Goal: Information Seeking & Learning: Learn about a topic

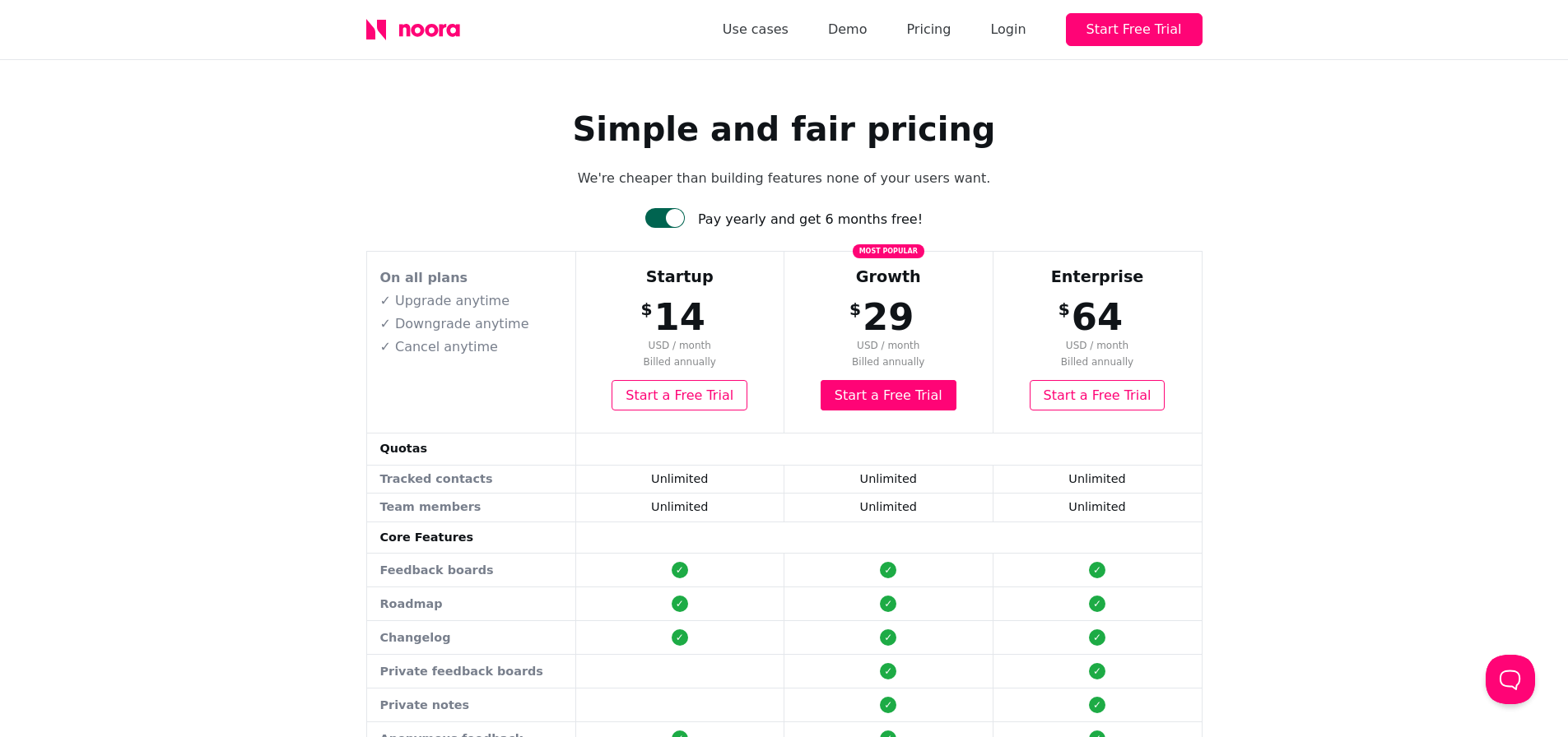
click at [448, 33] on icon at bounding box center [453, 30] width 13 height 13
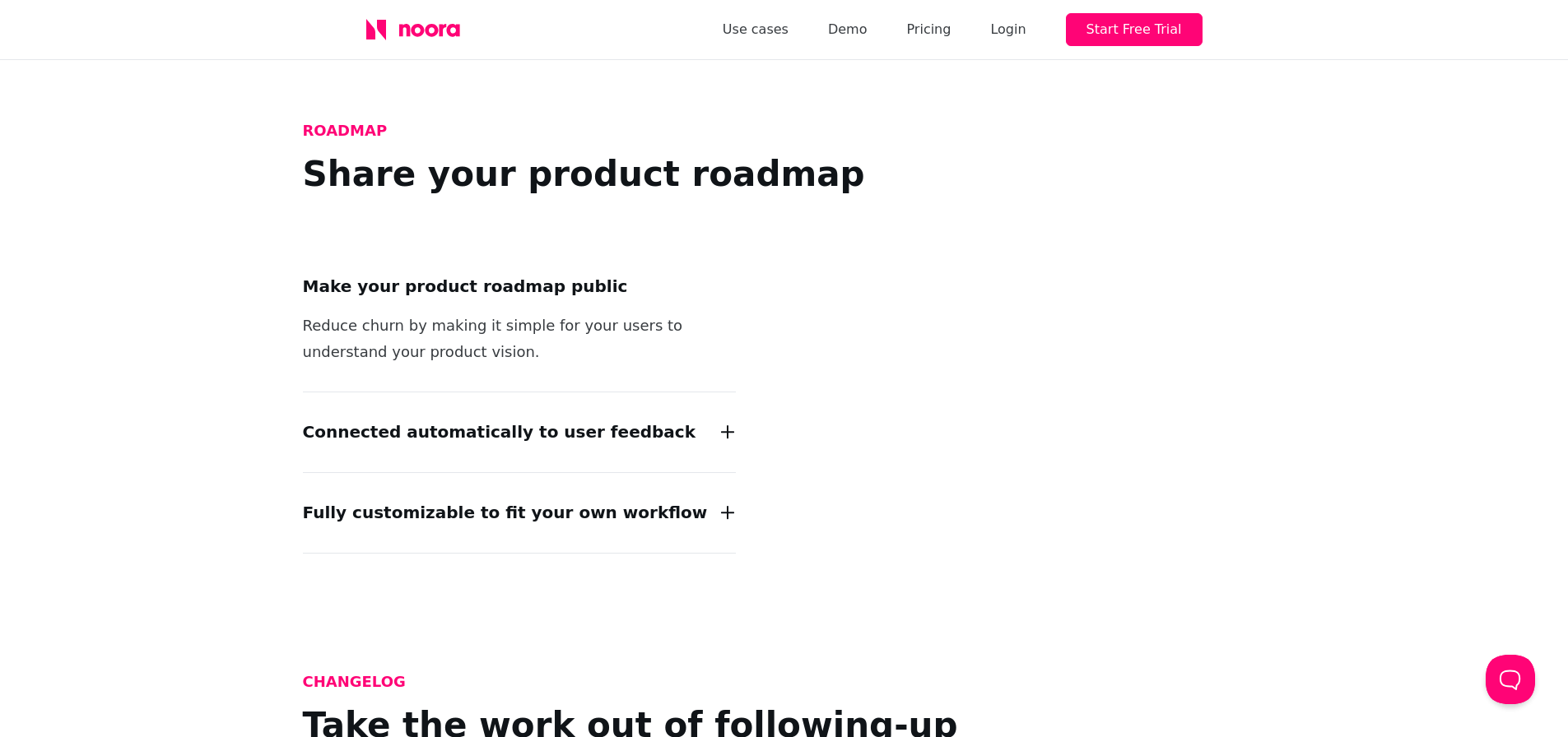
scroll to position [1976, 0]
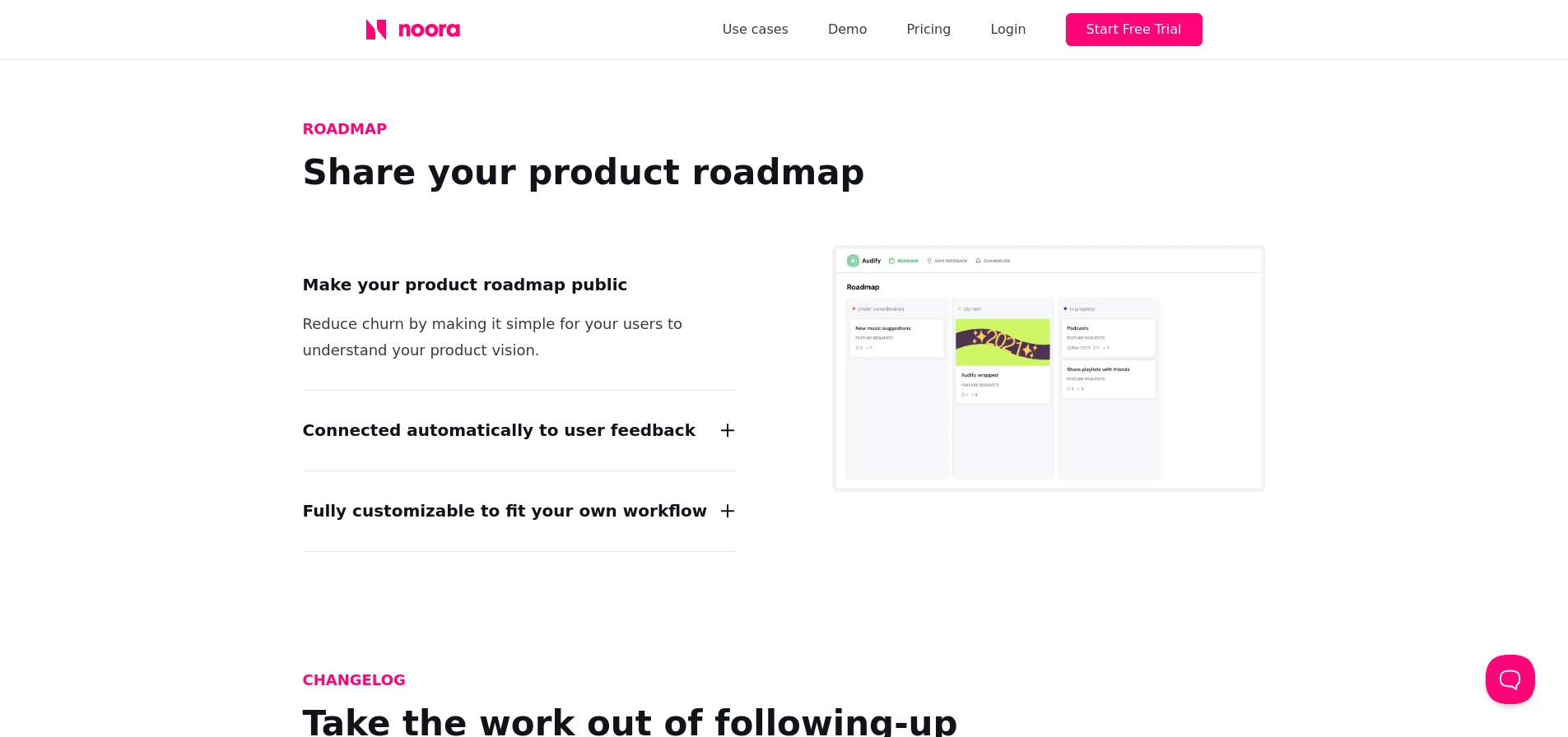
click at [594, 418] on h2 "Connected automatically to user feedback" at bounding box center [499, 431] width 393 height 26
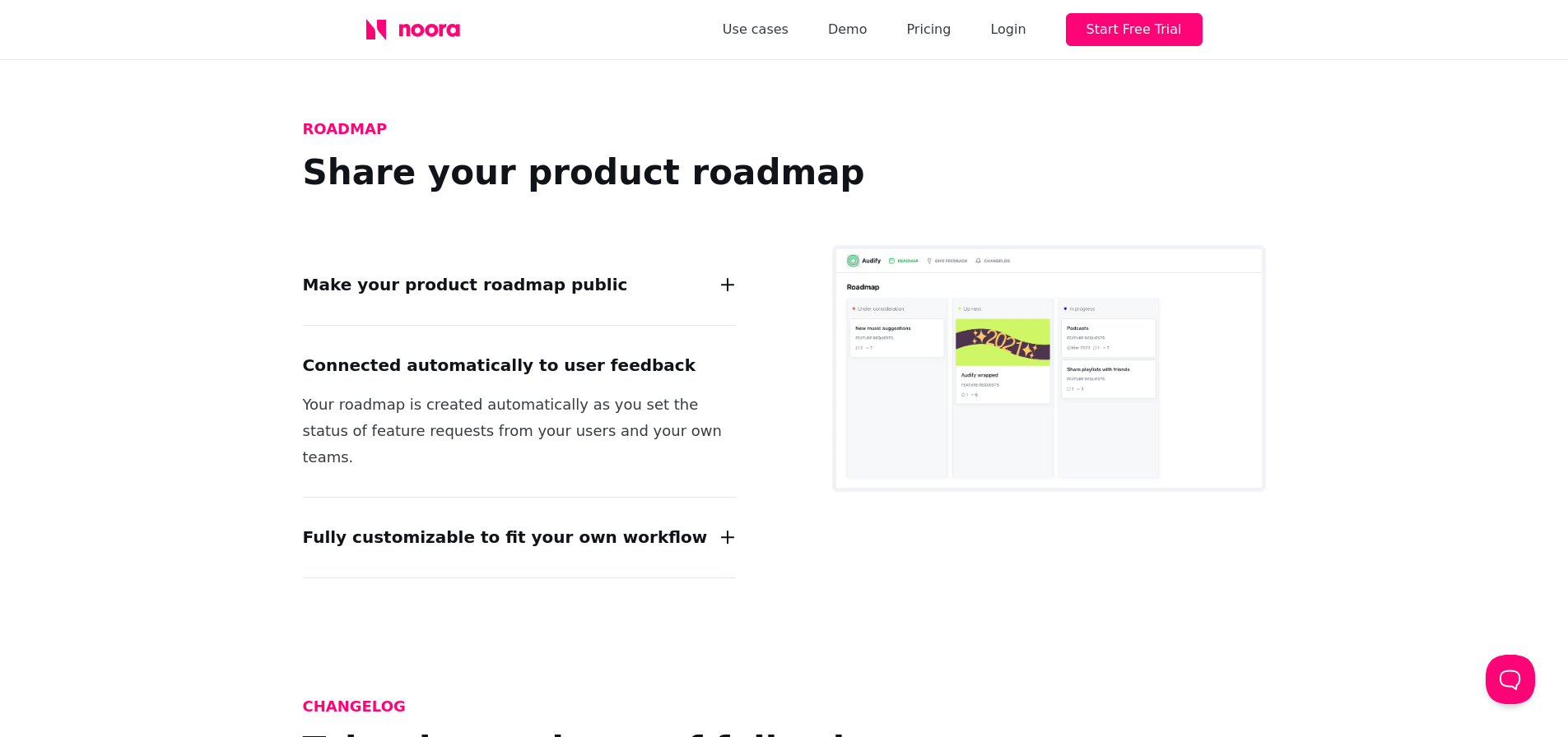
click at [511, 524] on h2 "Fully customizable to fit your own workflow" at bounding box center [505, 537] width 405 height 26
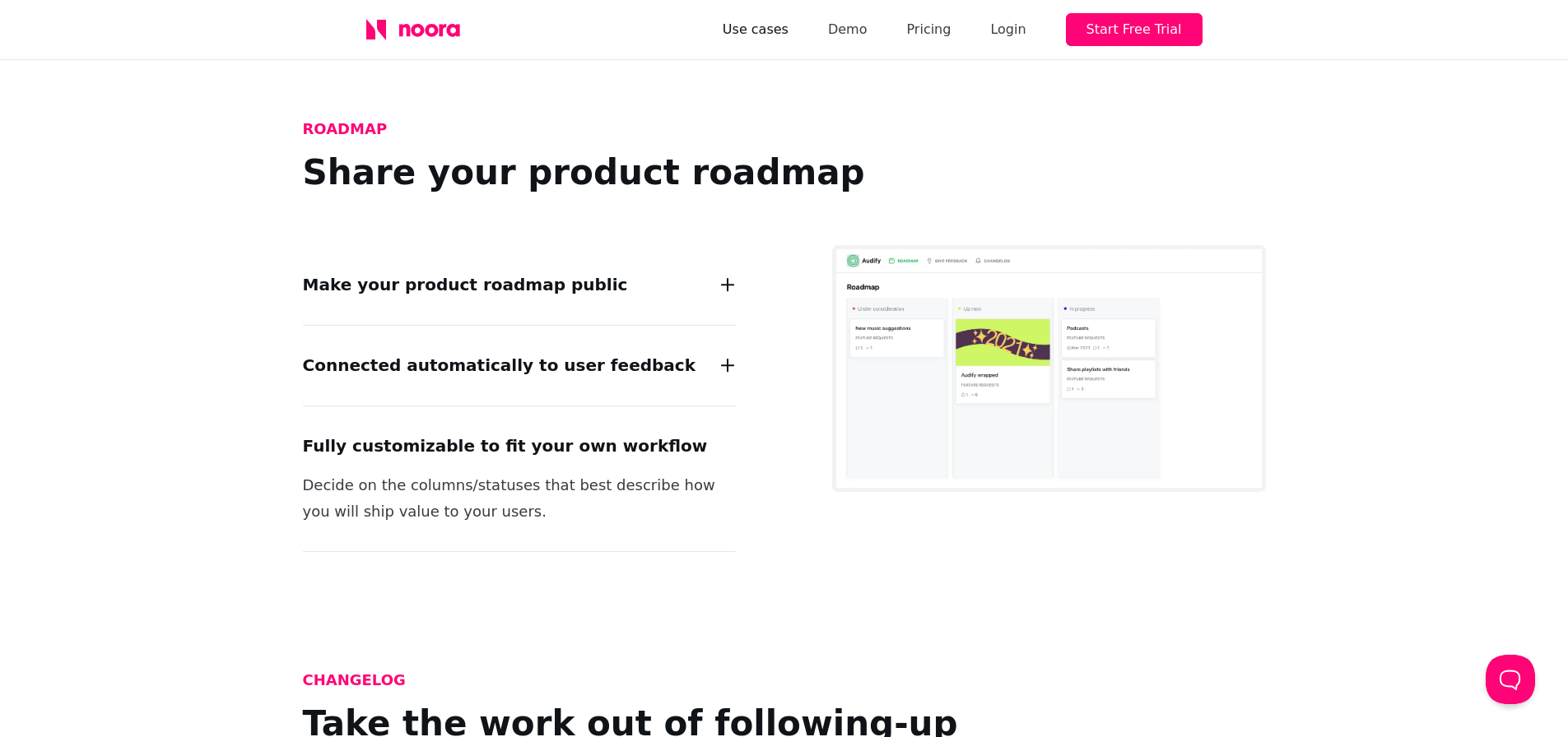
click at [798, 41] on div "Use cases Demo Pricing Login Start Free Trial" at bounding box center [963, 30] width 480 height 33
click at [789, 34] on link "Use cases" at bounding box center [756, 30] width 66 height 23
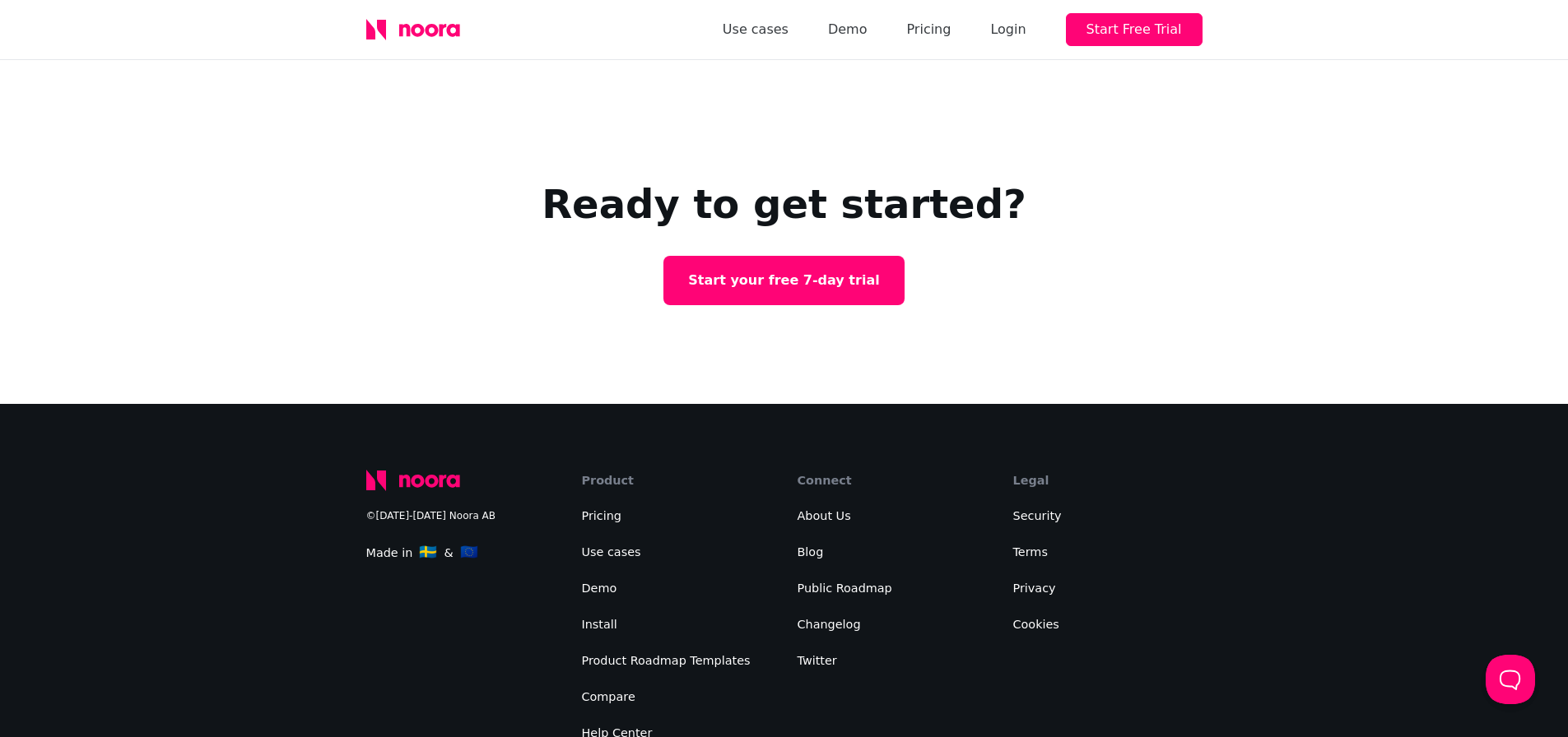
scroll to position [1399, 0]
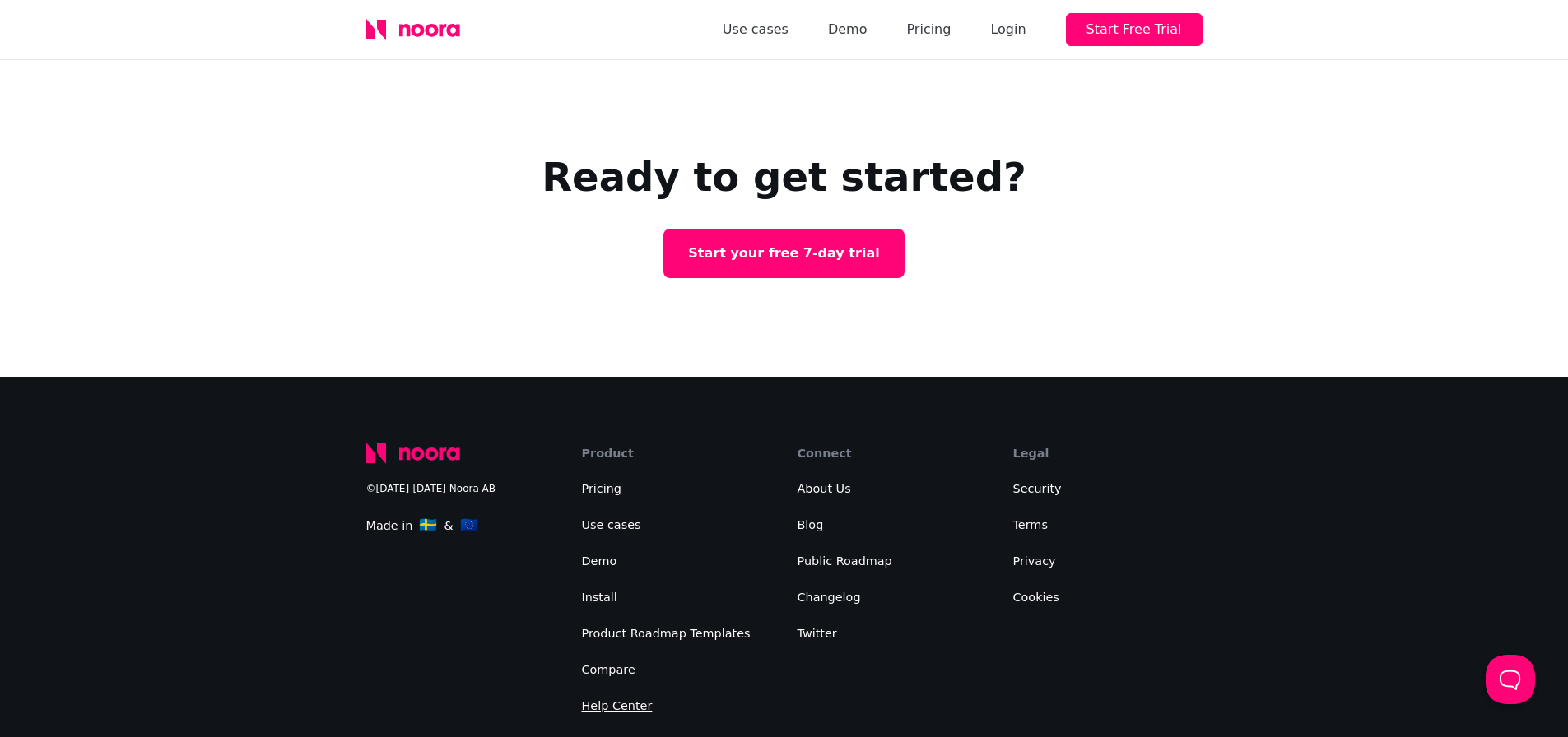
click at [609, 699] on link "Help Center" at bounding box center [617, 705] width 71 height 13
